Goal: Information Seeking & Learning: Compare options

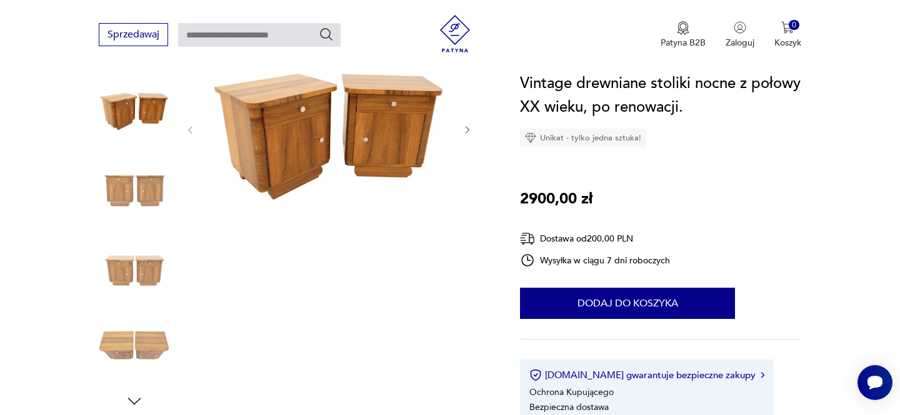
scroll to position [157, 0]
click at [327, 119] on img at bounding box center [328, 129] width 241 height 161
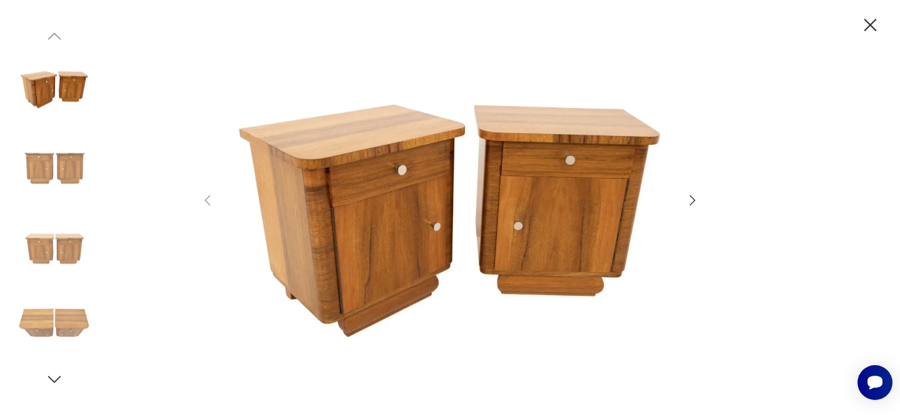
click at [692, 199] on icon "button" at bounding box center [693, 200] width 6 height 10
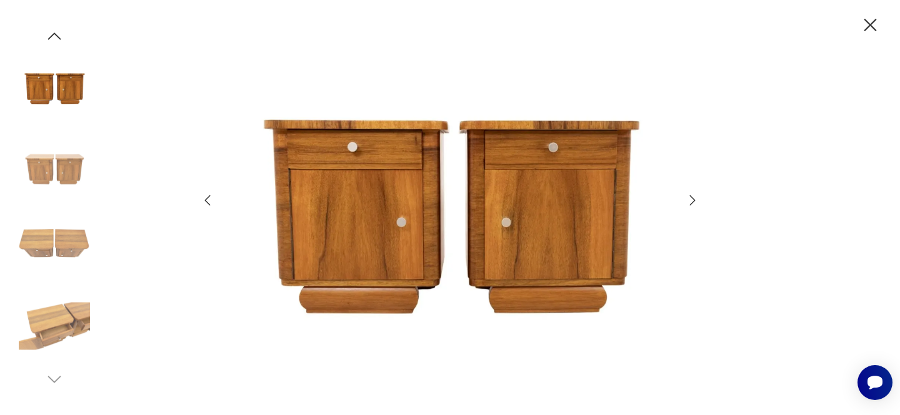
click at [692, 199] on icon "button" at bounding box center [693, 200] width 6 height 10
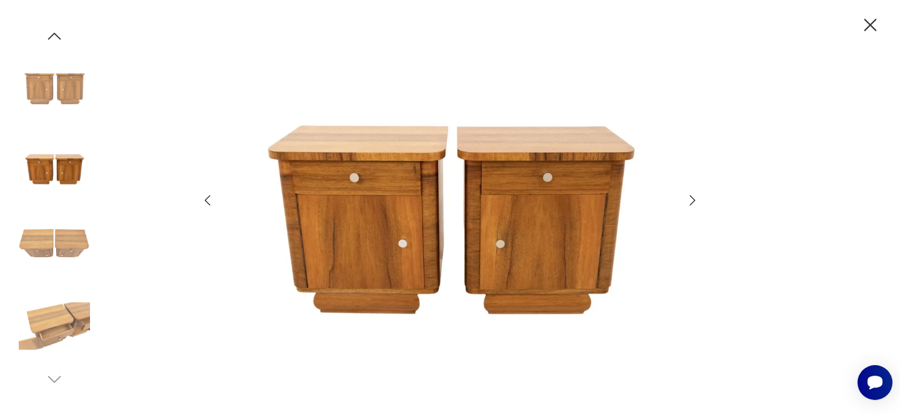
click at [692, 199] on icon "button" at bounding box center [693, 200] width 6 height 10
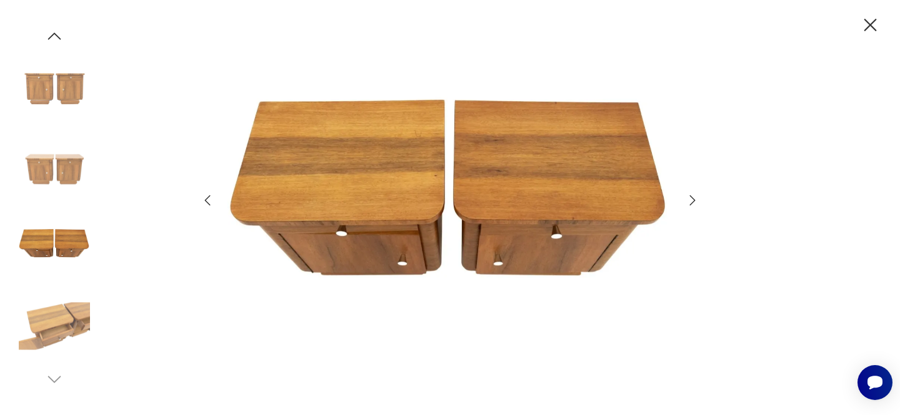
click at [692, 199] on icon "button" at bounding box center [693, 200] width 6 height 10
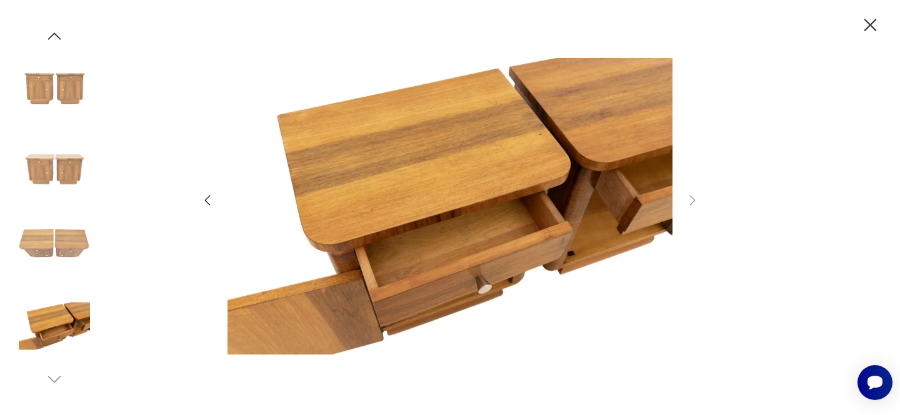
click at [871, 23] on icon "button" at bounding box center [870, 25] width 12 height 12
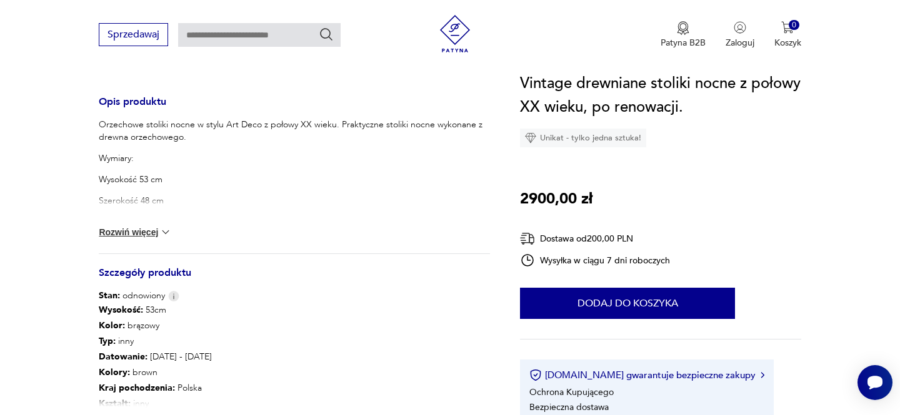
scroll to position [502, 0]
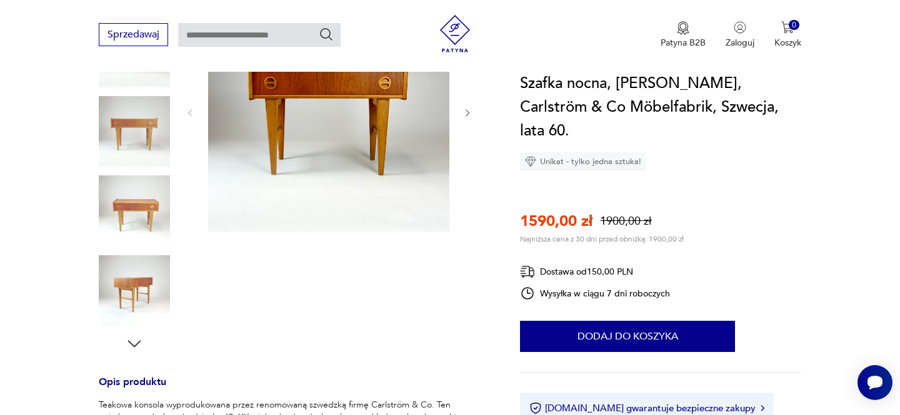
scroll to position [217, 0]
